Goal: Task Accomplishment & Management: Use online tool/utility

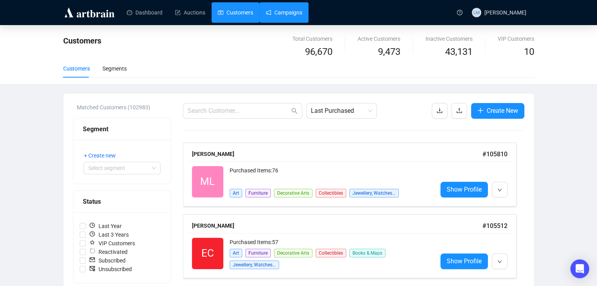
click at [287, 13] on link "Campaigns" at bounding box center [284, 12] width 36 height 20
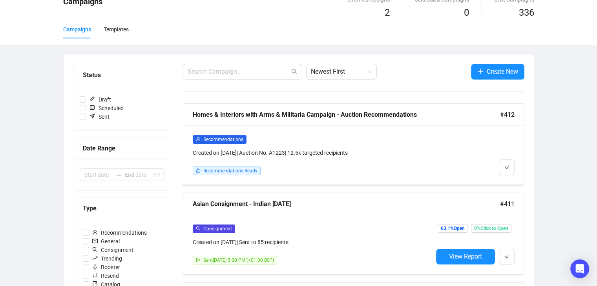
scroll to position [78, 0]
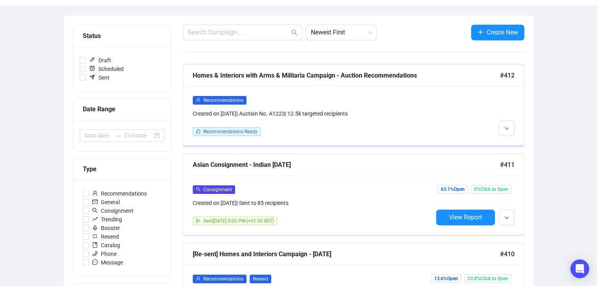
click at [258, 79] on div "Homes & Interiors with Arms & Militaria Campaign - Auction Recommendations" at bounding box center [346, 76] width 307 height 10
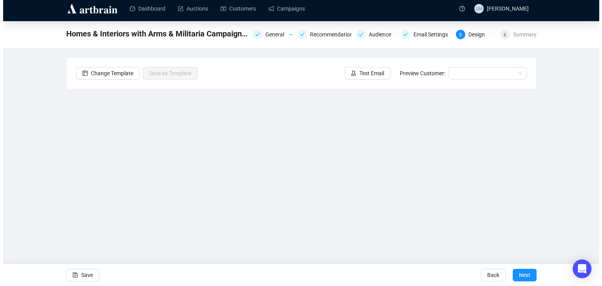
scroll to position [5, 0]
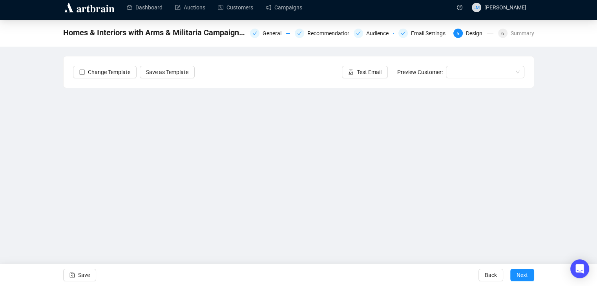
drag, startPoint x: 577, startPoint y: 115, endPoint x: 528, endPoint y: 135, distance: 53.2
click at [577, 115] on div "Homes & Interiors with Arms & Militaria Campaign - Auction Recommendations Gene…" at bounding box center [298, 152] width 597 height 264
click at [539, 187] on div "Homes & Interiors with Arms & Militaria Campaign - Auction Recommendations Gene…" at bounding box center [298, 152] width 597 height 264
click at [379, 76] on span "Test Email" at bounding box center [369, 72] width 25 height 9
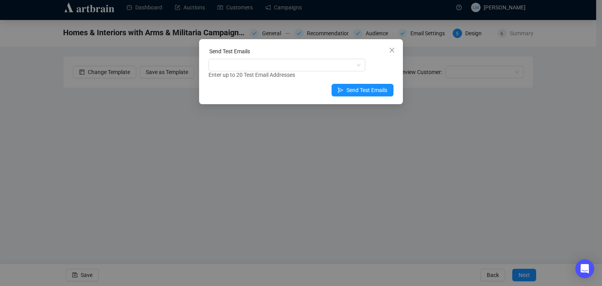
click at [298, 71] on div "Enter up to 20 Test Email Addresses" at bounding box center [301, 75] width 185 height 9
click at [297, 66] on div at bounding box center [283, 65] width 146 height 11
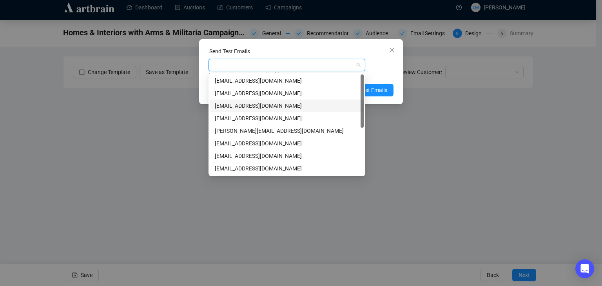
click at [271, 103] on div "[EMAIL_ADDRESS][DOMAIN_NAME]" at bounding box center [287, 106] width 144 height 9
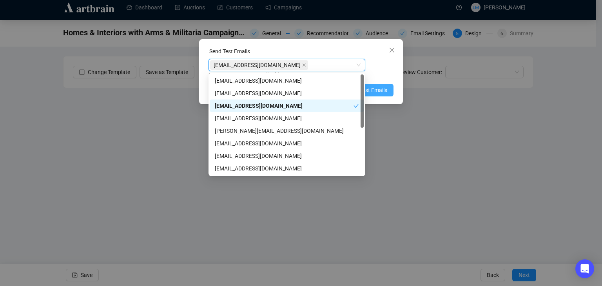
click at [377, 94] on span "Send Test Emails" at bounding box center [367, 90] width 41 height 9
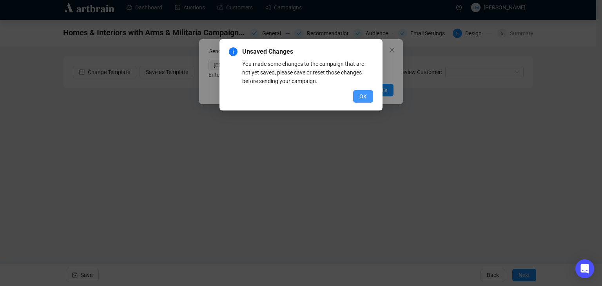
click at [359, 98] on button "OK" at bounding box center [363, 96] width 20 height 13
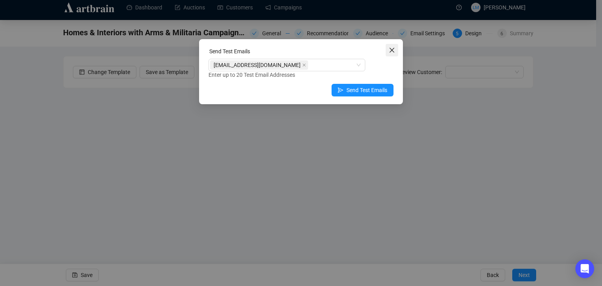
click at [391, 52] on icon "close" at bounding box center [392, 50] width 6 height 6
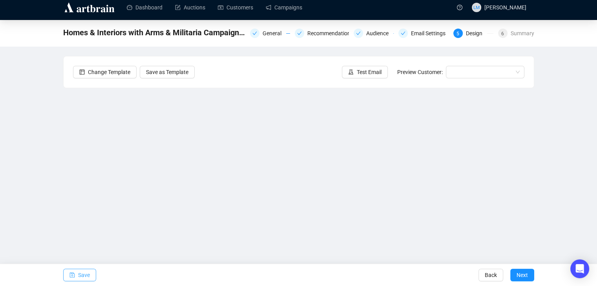
click at [89, 275] on button "Save" at bounding box center [79, 275] width 33 height 13
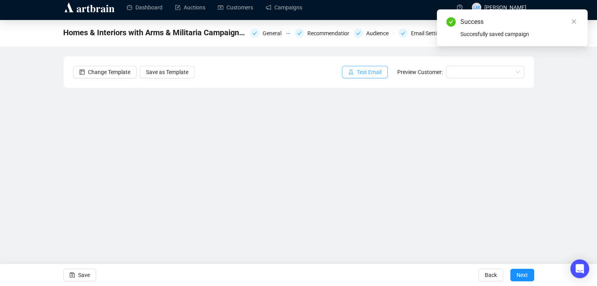
click at [375, 71] on span "Test Email" at bounding box center [369, 72] width 25 height 9
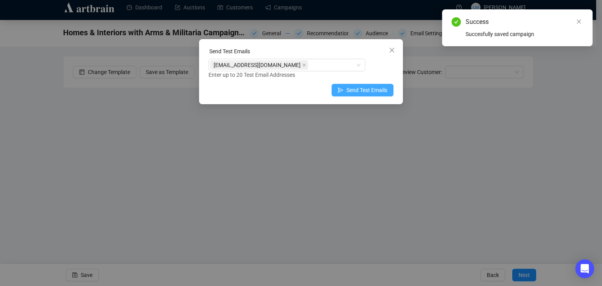
click at [359, 90] on span "Send Test Emails" at bounding box center [367, 90] width 41 height 9
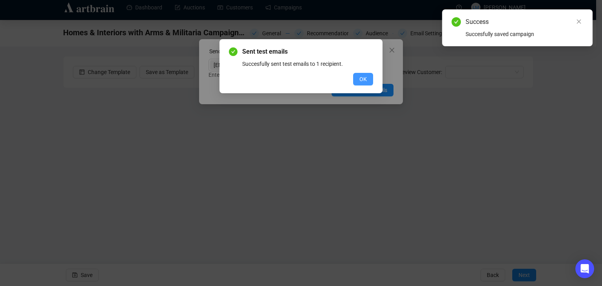
click at [359, 79] on button "OK" at bounding box center [363, 79] width 20 height 13
